Goal: Find specific page/section: Find specific page/section

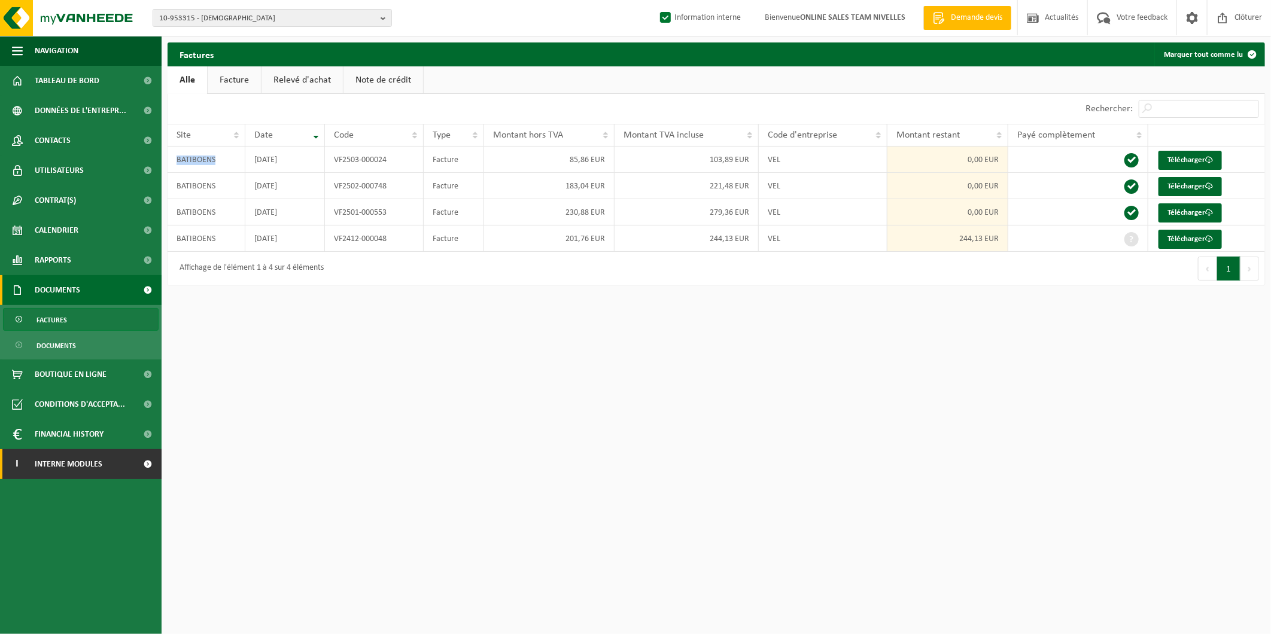
click at [136, 462] on span at bounding box center [148, 464] width 27 height 30
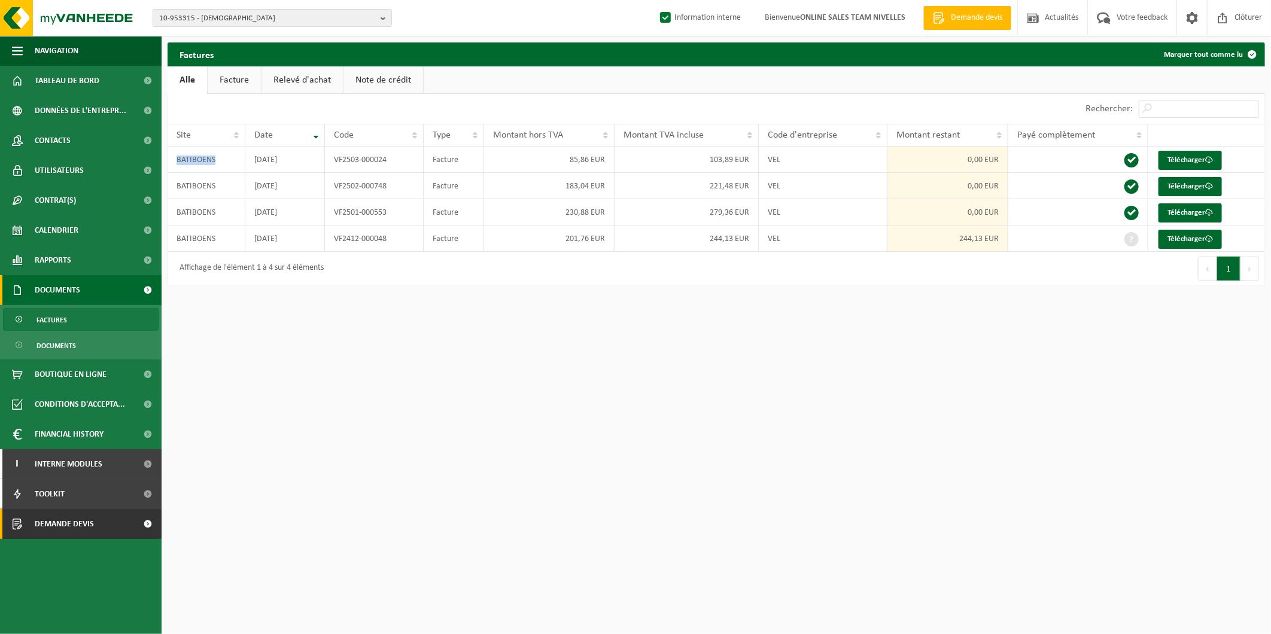
click at [82, 519] on span "Demande devis" at bounding box center [64, 524] width 59 height 30
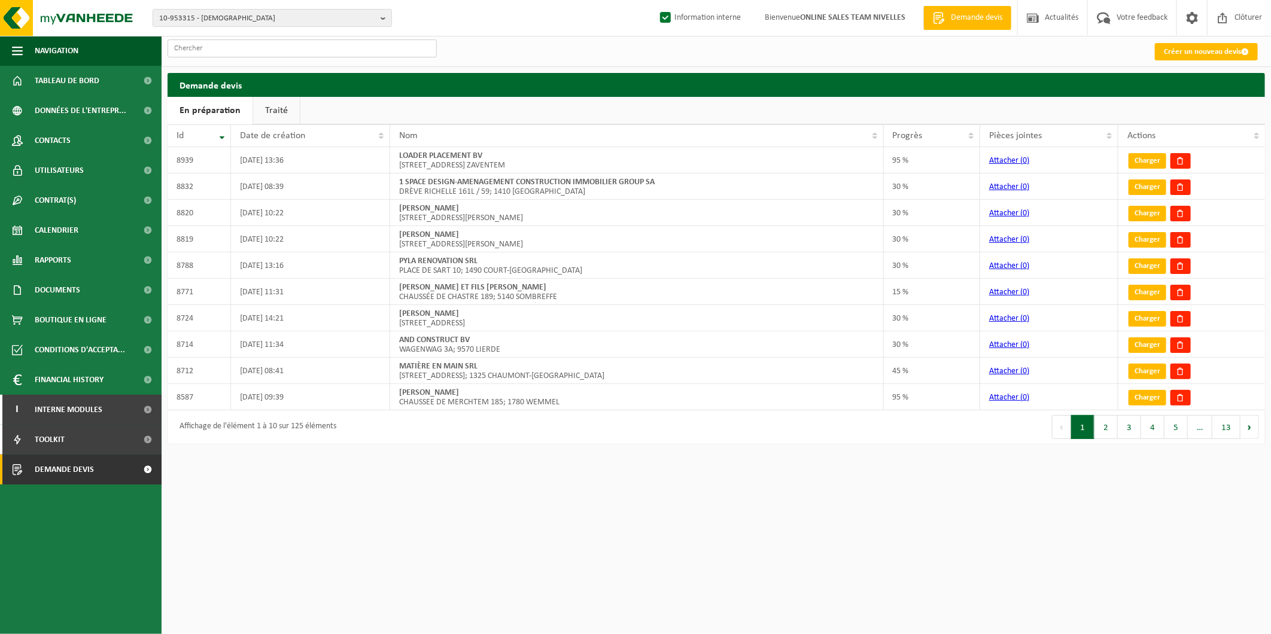
click at [287, 48] on input "text" at bounding box center [302, 48] width 269 height 18
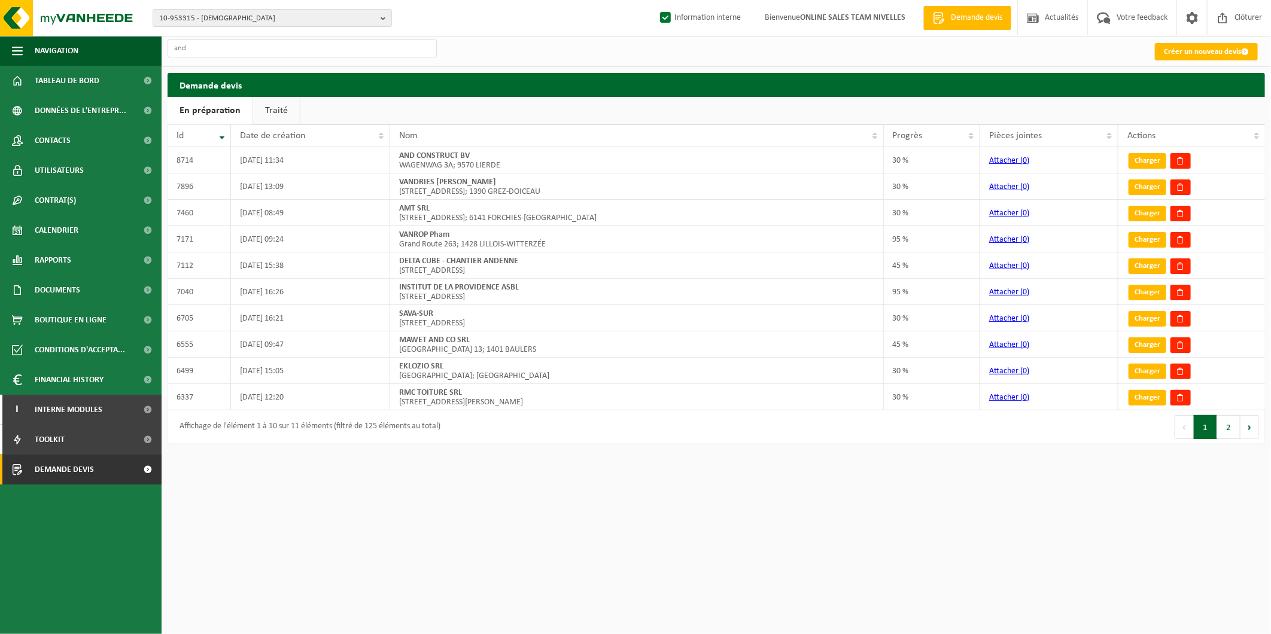
click at [279, 108] on link "Traité" at bounding box center [276, 111] width 47 height 28
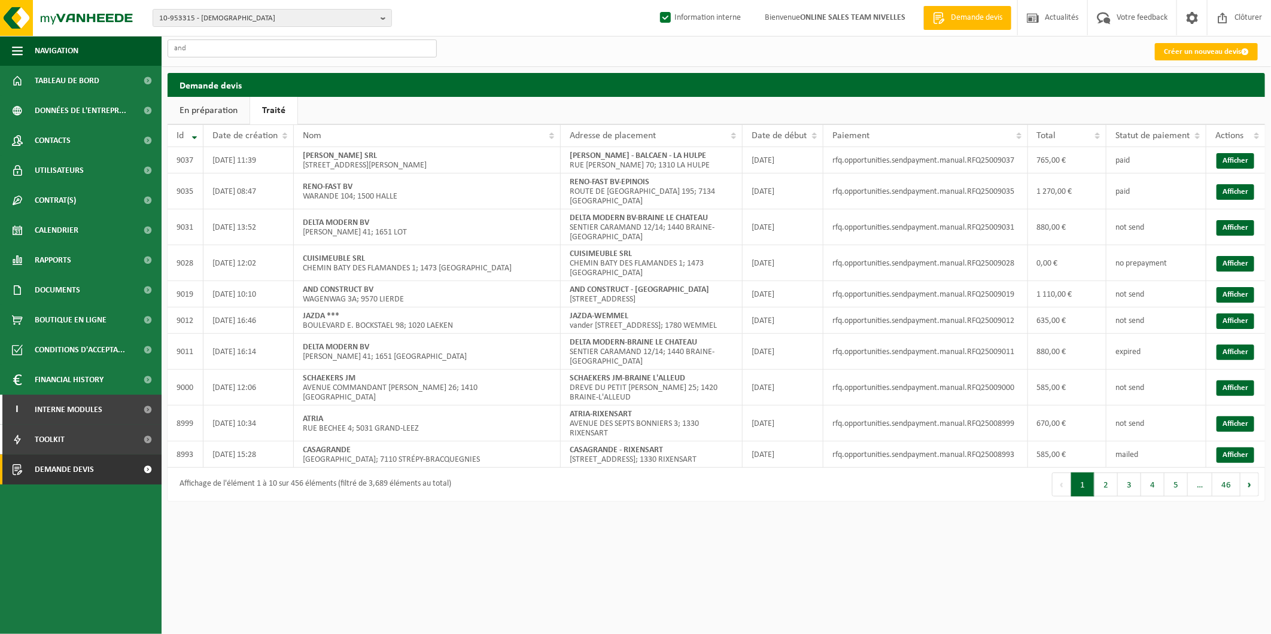
click at [246, 41] on input "and" at bounding box center [302, 48] width 269 height 18
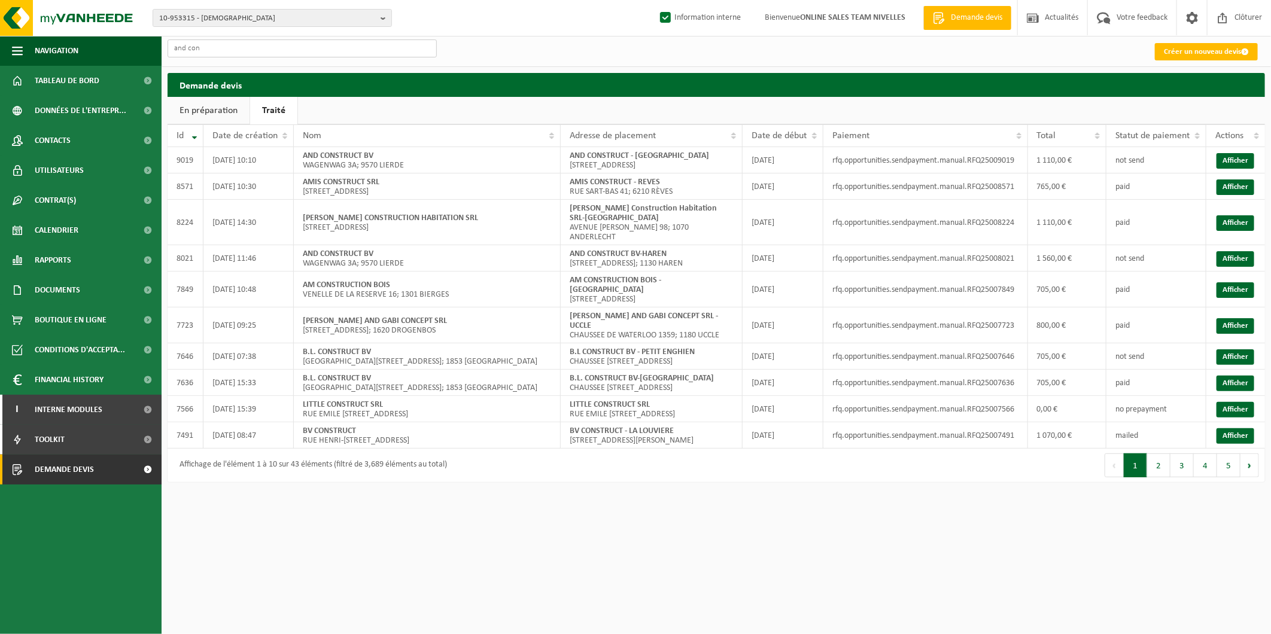
type input "and con"
